Goal: Information Seeking & Learning: Find specific fact

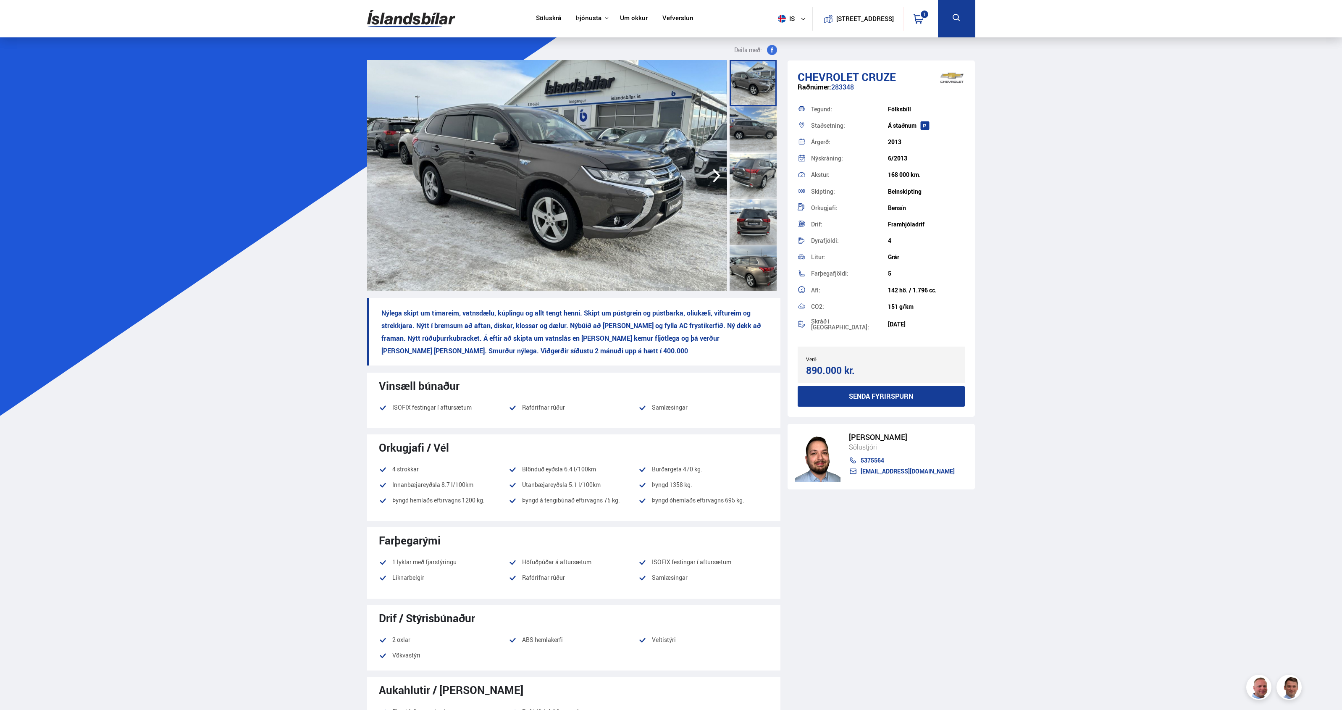
click at [843, 91] on div "Raðnúmer: 283348" at bounding box center [882, 91] width 168 height 16
copy div "283348"
click at [834, 86] on div "Raðnúmer: 283348" at bounding box center [882, 91] width 168 height 16
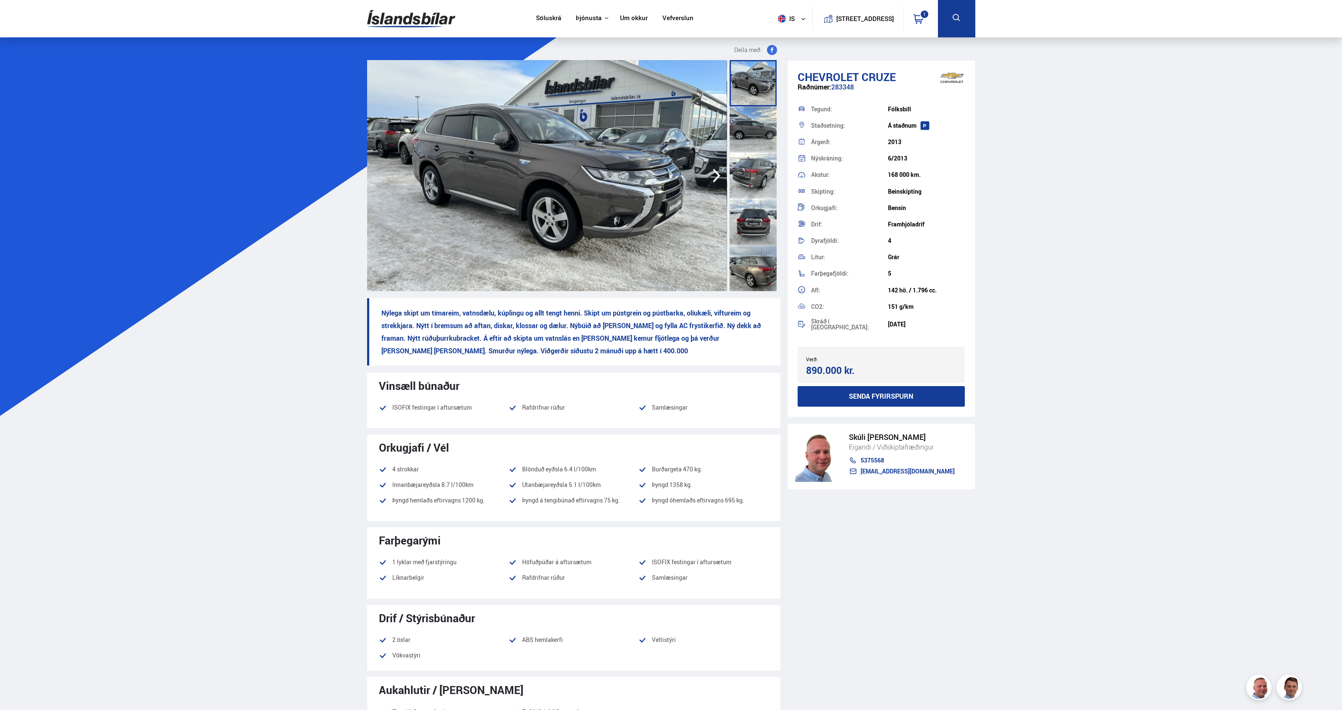
click at [833, 85] on div "Raðnúmer: 283348" at bounding box center [882, 91] width 168 height 16
copy div "283348"
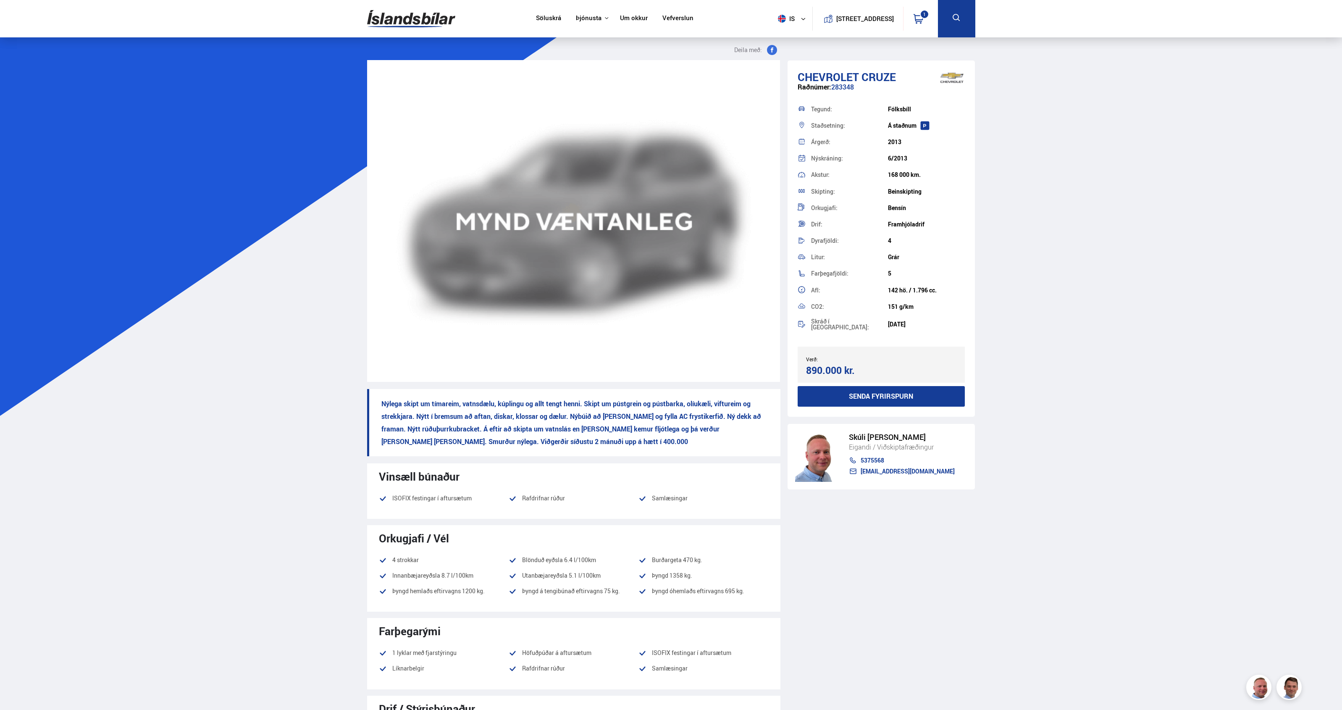
click at [822, 87] on span "Raðnúmer:" at bounding box center [815, 86] width 34 height 9
copy span "Raðnúmer"
